Goal: Answer question/provide support

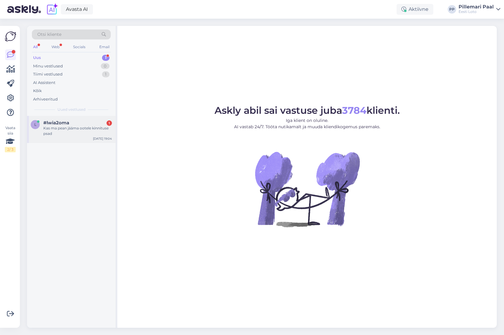
click at [78, 126] on div "Kas ma pean jääma ootele kinnituse psad" at bounding box center [77, 130] width 69 height 11
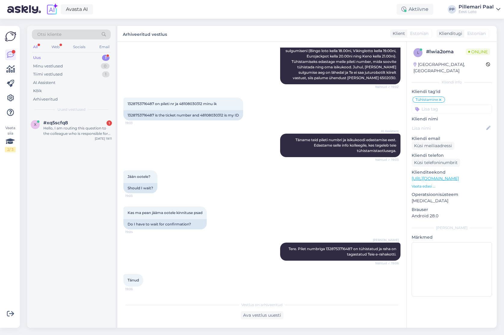
scroll to position [104, 0]
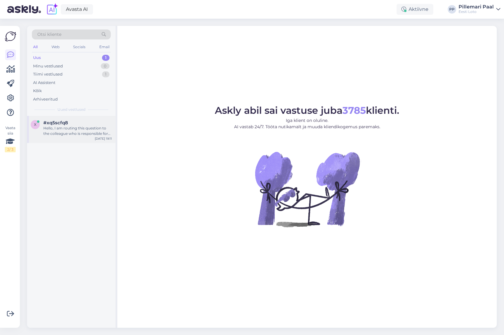
click at [65, 132] on div "Hello, I am routing this question to the colleague who is responsible for this …" at bounding box center [77, 130] width 69 height 11
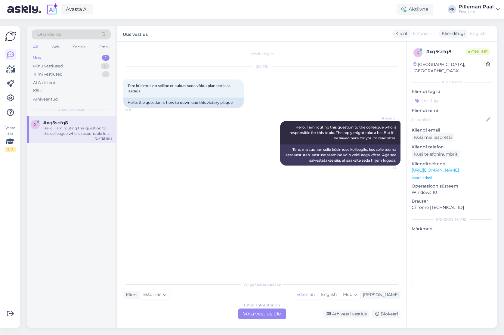
click at [263, 319] on div "Estonian to Estonian Võta vestlus üle" at bounding box center [262, 313] width 48 height 11
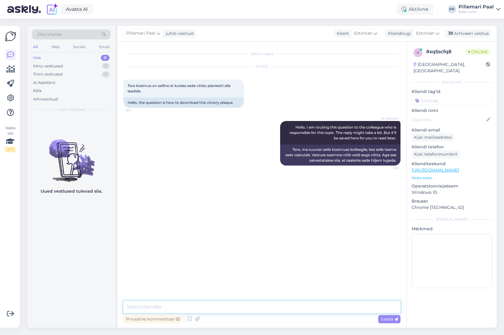
click at [241, 305] on textarea at bounding box center [261, 307] width 277 height 13
paste textarea "[URL][DOMAIN_NAME]"
type textarea "Avaldused leiate siit - https://eestiloto.zendesk.com/hc/et-ee/categories/15952…"
click at [443, 97] on input at bounding box center [452, 100] width 80 height 9
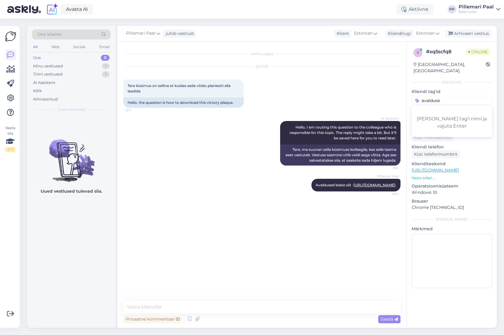
type input "avaldused"
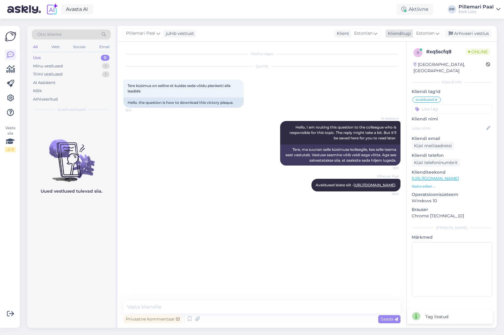
drag, startPoint x: 471, startPoint y: 31, endPoint x: 447, endPoint y: 36, distance: 25.1
click at [471, 31] on div "Arhiveeri vestlus" at bounding box center [468, 33] width 46 height 8
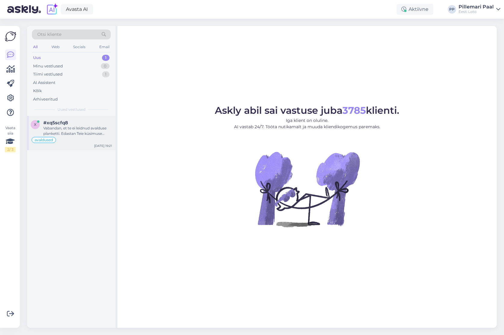
click at [74, 133] on div "Vabandan, et te ei leidnud avalduse planketti. Edastan Teie küsimuse kolleegile…" at bounding box center [77, 130] width 69 height 11
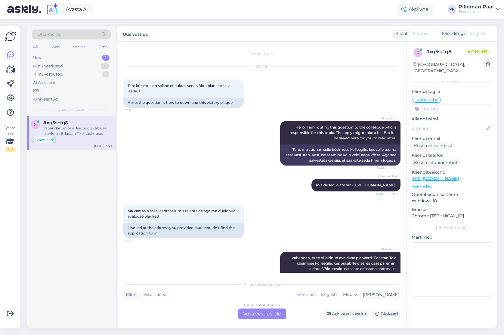
scroll to position [20, 0]
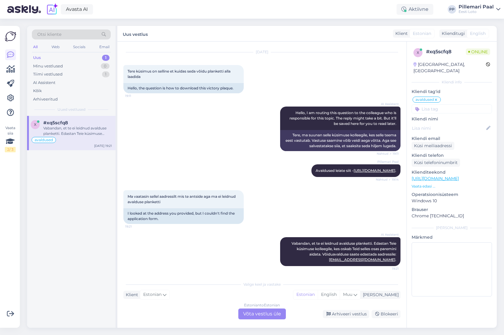
click at [263, 313] on div "Estonian to Estonian Võta vestlus üle" at bounding box center [262, 313] width 48 height 11
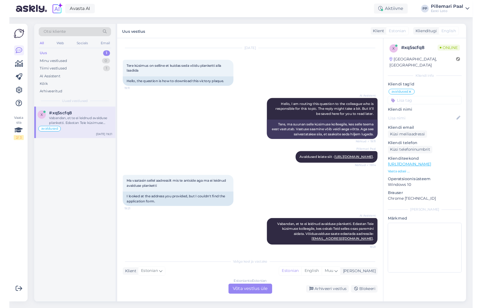
scroll to position [0, 0]
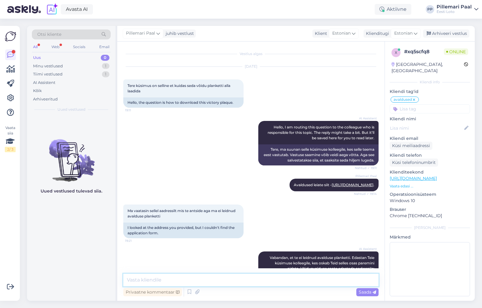
click at [216, 279] on textarea at bounding box center [250, 280] width 255 height 13
paste textarea "Alates 2000 € võidust"
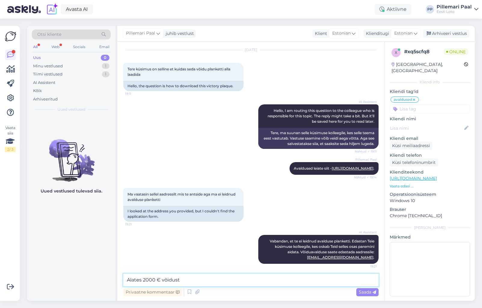
scroll to position [24, 0]
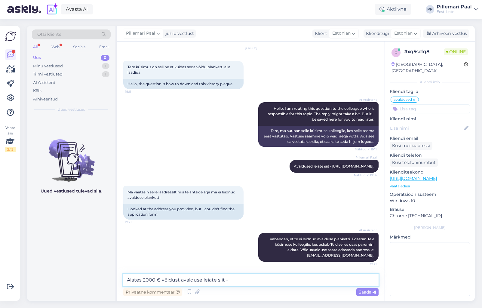
paste textarea "[URL][DOMAIN_NAME]"
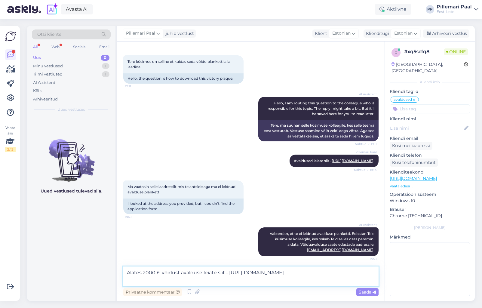
drag, startPoint x: 127, startPoint y: 280, endPoint x: 134, endPoint y: 284, distance: 7.4
click at [127, 280] on textarea "Alates 2000 € võidust avalduse leiate siit - https://www.eestiloto.ee/export/s…" at bounding box center [250, 277] width 255 height 20
type textarea "Alates 2000 € võidust avalduse leiate siit - https://www.eestiloto.ee/export/s…"
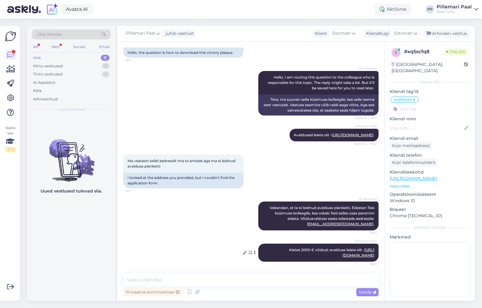
click at [349, 250] on link "[URL][DOMAIN_NAME]" at bounding box center [359, 253] width 32 height 10
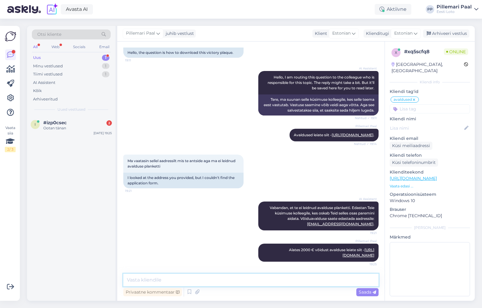
click at [158, 283] on textarea at bounding box center [250, 280] width 255 height 13
paste textarea "Kuni 1999,99 € võit"
paste textarea "[URL][DOMAIN_NAME]"
type textarea "Kuni 1999,99 € võidu avalduse leiate siit - [URL][DOMAIN_NAME]"
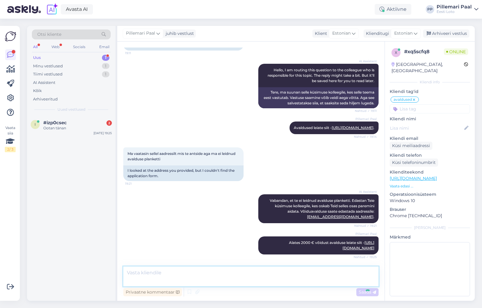
scroll to position [97, 0]
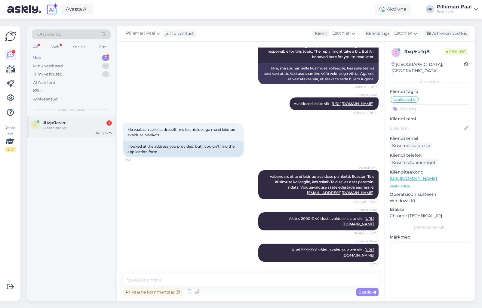
click at [63, 124] on span "#izp0csec" at bounding box center [54, 122] width 23 height 5
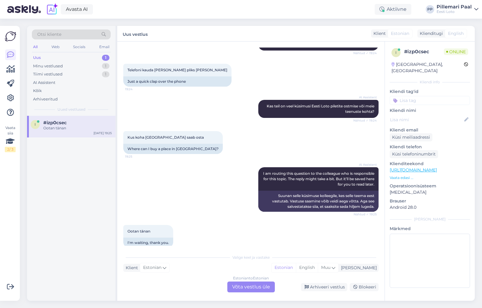
scroll to position [170, 0]
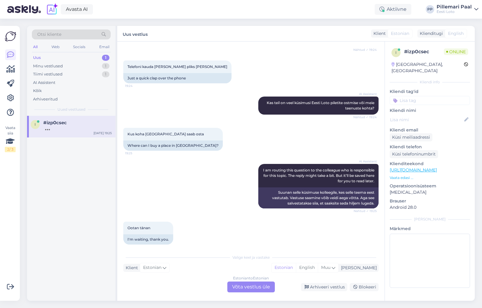
drag, startPoint x: 253, startPoint y: 288, endPoint x: 246, endPoint y: 301, distance: 14.6
click at [253, 288] on div "Estonian to Estonian Võta vestlus üle" at bounding box center [251, 287] width 48 height 11
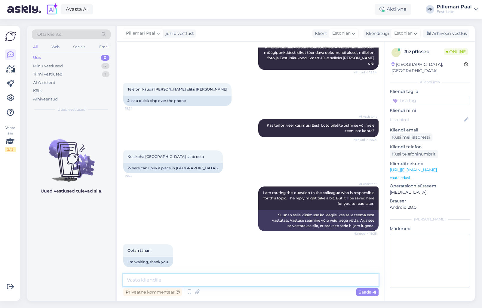
click at [218, 281] on textarea at bounding box center [250, 280] width 255 height 13
click at [184, 277] on textarea at bounding box center [250, 280] width 255 height 13
paste textarea "https://www.eestiloto.ee/et/support/pointsofsale"
type textarea "Müügipunktide info leiate siit - https://www.eestiloto.ee/et/support/pointsofsa…"
click at [334, 279] on textarea "Müügipunktide info leiate siit - https://www.eestiloto.ee/et/support/pointsofsa…" at bounding box center [250, 280] width 255 height 13
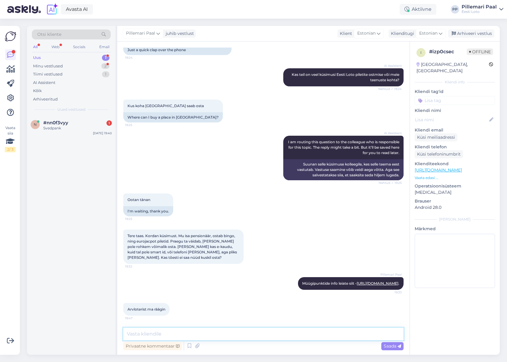
scroll to position [198, 0]
click at [220, 335] on textarea at bounding box center [263, 334] width 280 height 13
drag, startPoint x: 291, startPoint y: 333, endPoint x: 120, endPoint y: 333, distance: 170.3
click at [120, 333] on div "Vestlus algas Oct 9 2025 Tere 19:23 Hello AI Assistent Tere, kuidas saan teid t…" at bounding box center [263, 198] width 292 height 313
paste textarea "alates 1. oktoobrist 2025 lõpetab Eesti Loto paberist mängulipikute kasutamise …"
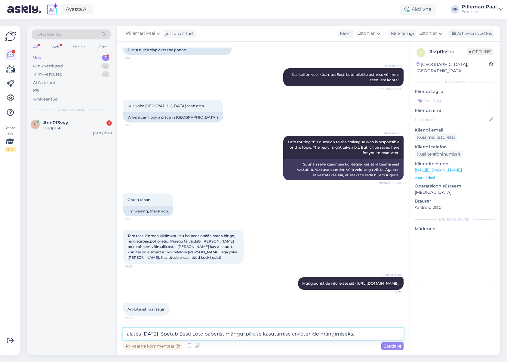
click at [129, 333] on textarea "alates 1. oktoobrist 2025 lõpetab Eesti Loto paberist mängulipikute kasutamise …" at bounding box center [263, 334] width 280 height 13
click at [203, 334] on textarea "Alates 1. oktoobrist 2025 lõpetab Eesti Loto paberist mängulipikute kasutamise …" at bounding box center [263, 334] width 280 height 13
click at [382, 333] on textarea "Alates 1. oktoobrist 2025 lõpetas Eesti Loto paberist mängulipikute kasutamise …" at bounding box center [263, 334] width 280 height 13
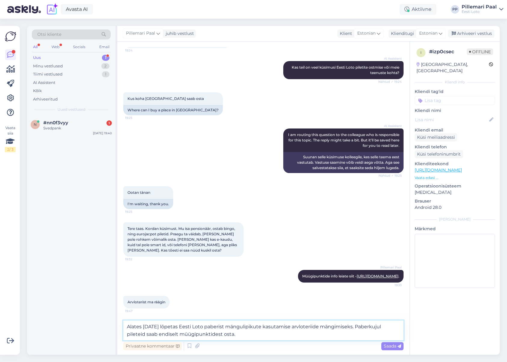
type textarea "Alates 1. oktoobrist 2025 lõpetas Eesti Loto paberist mängulipikute kasutamise …"
click at [277, 335] on textarea "Alates 1. oktoobrist 2025 lõpetas Eesti Loto paberist mängulipikute kasutamise …" at bounding box center [263, 330] width 280 height 20
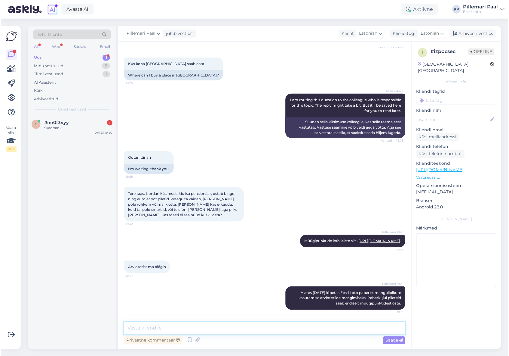
scroll to position [241, 0]
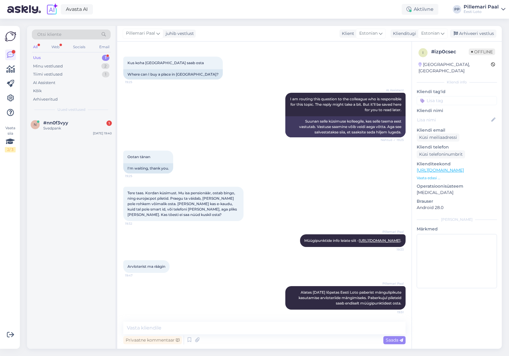
drag, startPoint x: 469, startPoint y: 34, endPoint x: 396, endPoint y: 61, distance: 77.3
click at [469, 34] on div "Arhiveeri vestlus" at bounding box center [473, 33] width 46 height 8
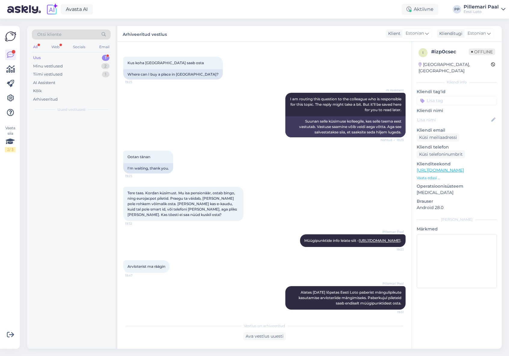
scroll to position [243, 0]
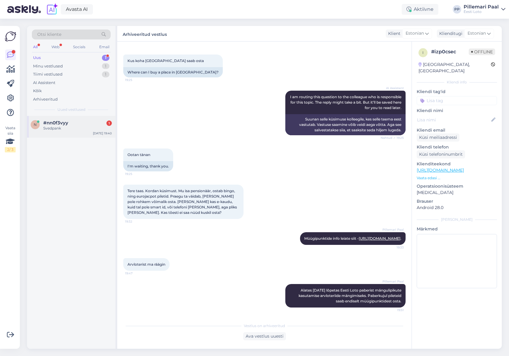
click at [66, 125] on span "#nn0f3vyy" at bounding box center [55, 122] width 25 height 5
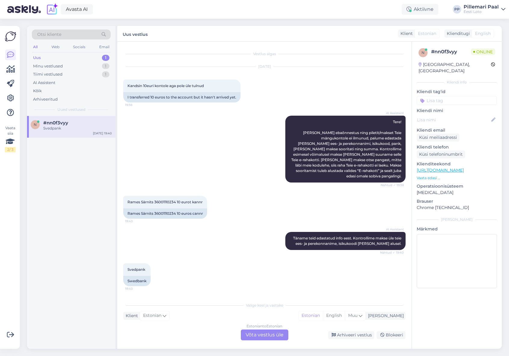
click at [267, 335] on div "Estonian to Estonian Võta vestlus üle" at bounding box center [265, 334] width 48 height 11
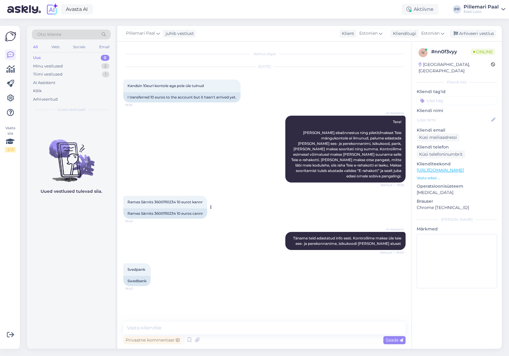
click at [165, 199] on span "Rames Särnits 36001110234 10 eurot kannr" at bounding box center [165, 201] width 75 height 5
copy span "36001110234"
drag, startPoint x: 128, startPoint y: 197, endPoint x: 154, endPoint y: 197, distance: 26.8
click at [153, 199] on span "Rames Särnits 36001110234 10 eurot kannr" at bounding box center [165, 201] width 75 height 5
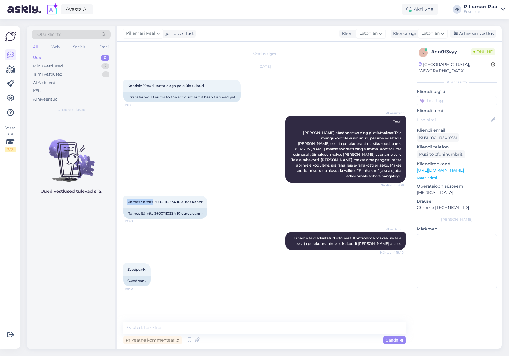
copy span "Rames Särnits"
click at [231, 326] on textarea at bounding box center [264, 327] width 283 height 13
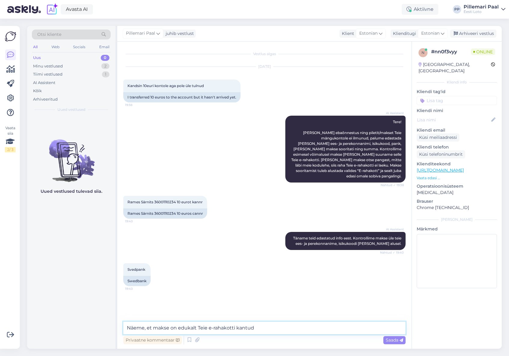
type textarea "Näeme, et makse on edukalt Teie e-rahakotti kantud."
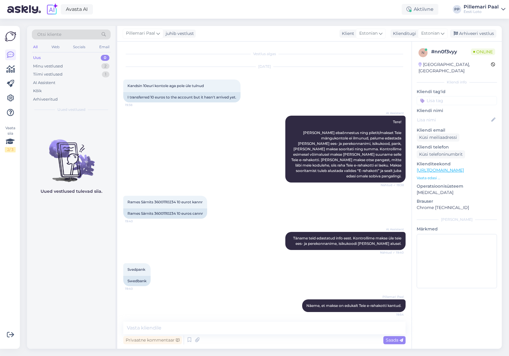
click at [433, 96] on input at bounding box center [457, 100] width 80 height 9
type input "e-rahakott"
click at [461, 115] on span "E-rahakott" at bounding box center [457, 117] width 20 height 4
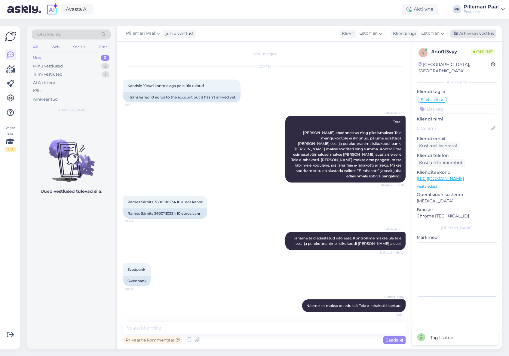
click at [468, 33] on div "Arhiveeri vestlus" at bounding box center [473, 33] width 46 height 8
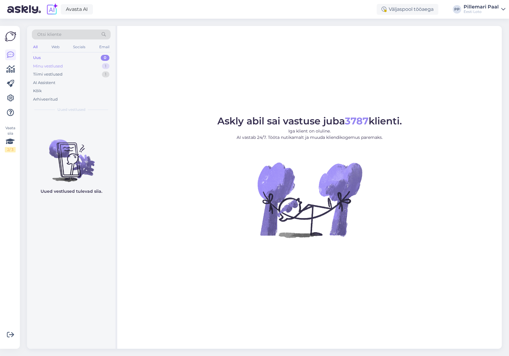
click at [59, 66] on div "Minu vestlused" at bounding box center [48, 66] width 30 height 6
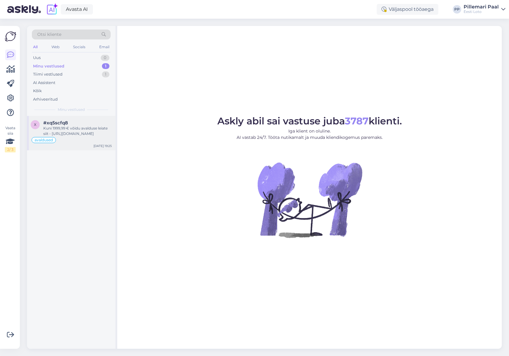
click at [77, 133] on div "Kuni 1999,99 € võidu avalduse leiate siit - [URL][DOMAIN_NAME]" at bounding box center [77, 130] width 69 height 11
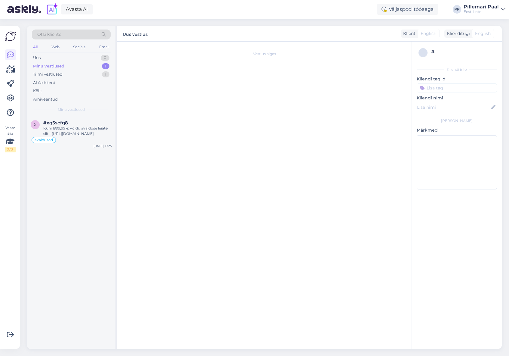
scroll to position [50, 0]
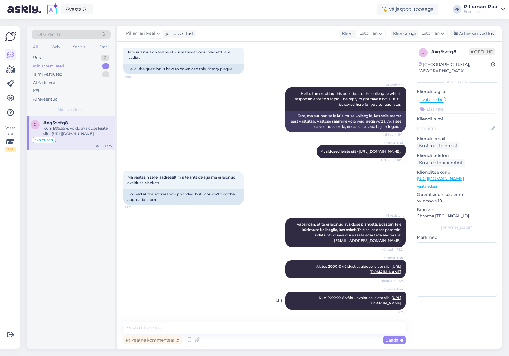
click at [281, 298] on icon at bounding box center [282, 300] width 2 height 4
click at [277, 298] on icon at bounding box center [277, 300] width 3 height 4
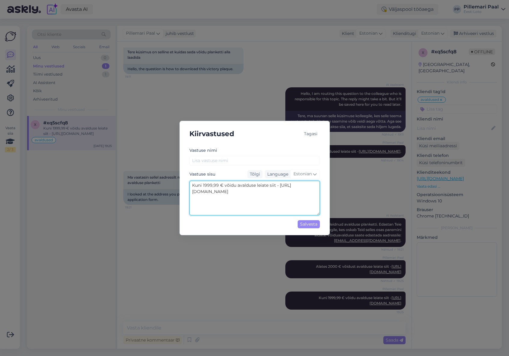
click at [237, 184] on textarea "Kuni 1999,99 € võidu avalduse leiate siit - https://www.eestiloto.ee/export/sit…" at bounding box center [255, 198] width 131 height 35
type textarea "Kuni 1999,99 € võiduavalduse leiate siit - https://www.eestiloto.ee/export/site…"
click at [306, 224] on div "Salvesta" at bounding box center [309, 224] width 22 height 8
drag, startPoint x: 304, startPoint y: 224, endPoint x: 306, endPoint y: 208, distance: 16.1
click at [304, 224] on div "Salvesta" at bounding box center [309, 224] width 22 height 8
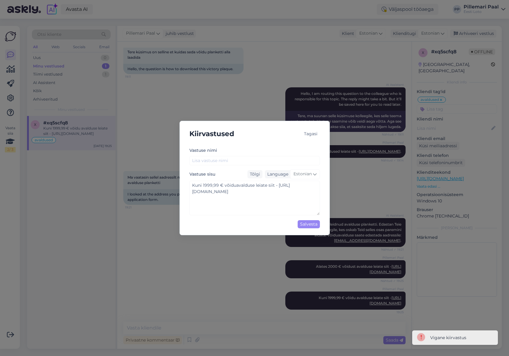
click at [314, 134] on div "Tagasi" at bounding box center [311, 134] width 18 height 8
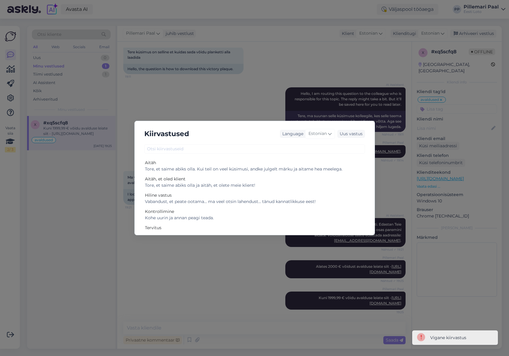
click at [190, 98] on div "Kiirvastused Language Estonian Uus vastus Aitäh Tore, et saime abiks olla. Kui …" at bounding box center [254, 178] width 509 height 356
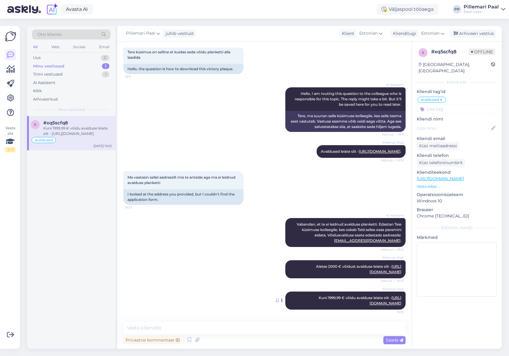
click at [278, 298] on icon at bounding box center [277, 300] width 3 height 4
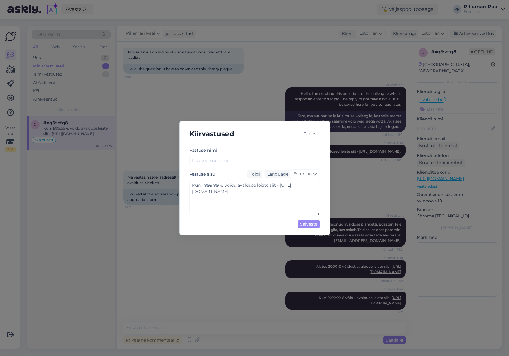
click at [317, 137] on div "Tagasi" at bounding box center [311, 134] width 18 height 8
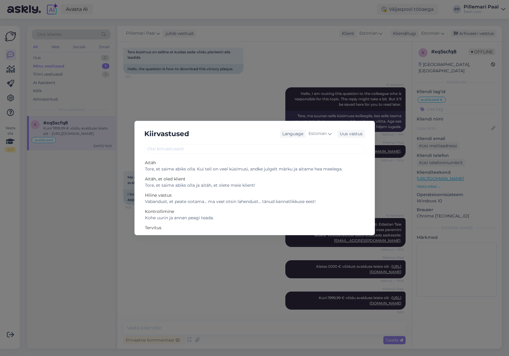
click at [218, 116] on div "Kiirvastused Language Estonian Uus vastus Aitäh Tore, et saime abiks olla. Kui …" at bounding box center [254, 178] width 509 height 356
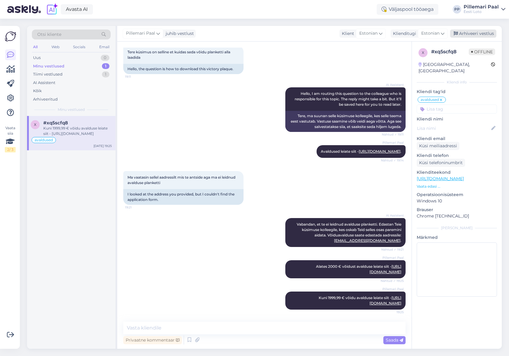
click at [482, 34] on div "Arhiveeri vestlus" at bounding box center [473, 33] width 46 height 8
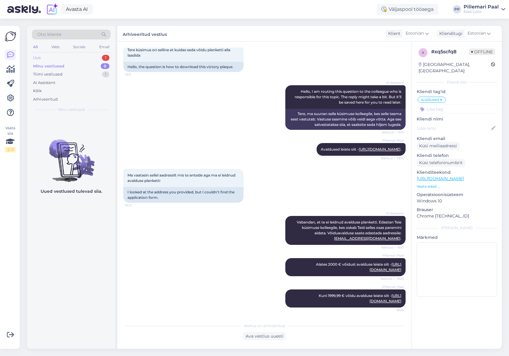
click at [45, 56] on div "Uus 1" at bounding box center [71, 58] width 79 height 8
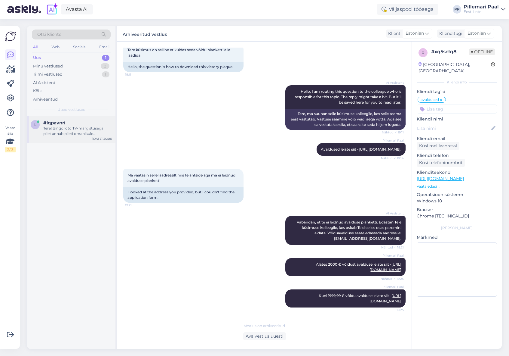
click at [74, 127] on div "Tere! Bingo loto TV-märgistusega pilet annab pileti omanikule võimaluse osaleda…" at bounding box center [77, 130] width 69 height 11
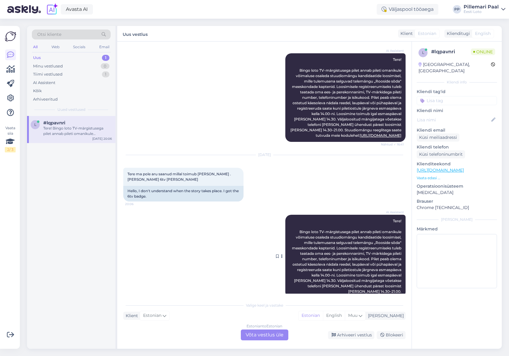
scroll to position [42, 0]
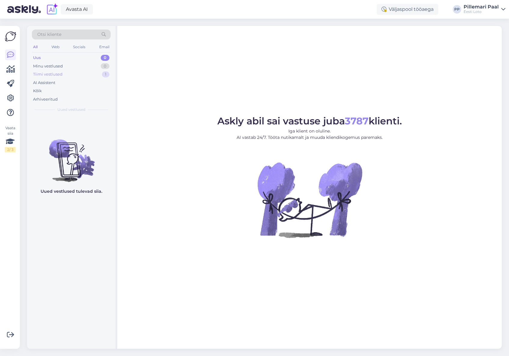
click at [56, 71] on div "Tiimi vestlused 1" at bounding box center [71, 74] width 79 height 8
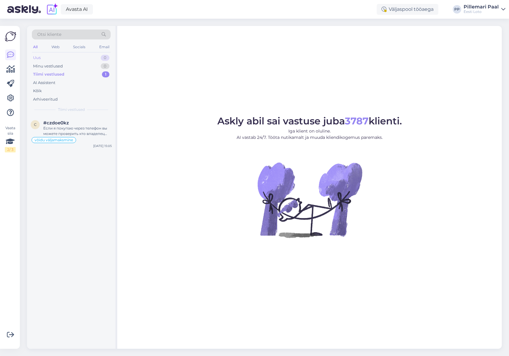
click at [47, 56] on div "Uus 0" at bounding box center [71, 58] width 79 height 8
